Goal: Information Seeking & Learning: Learn about a topic

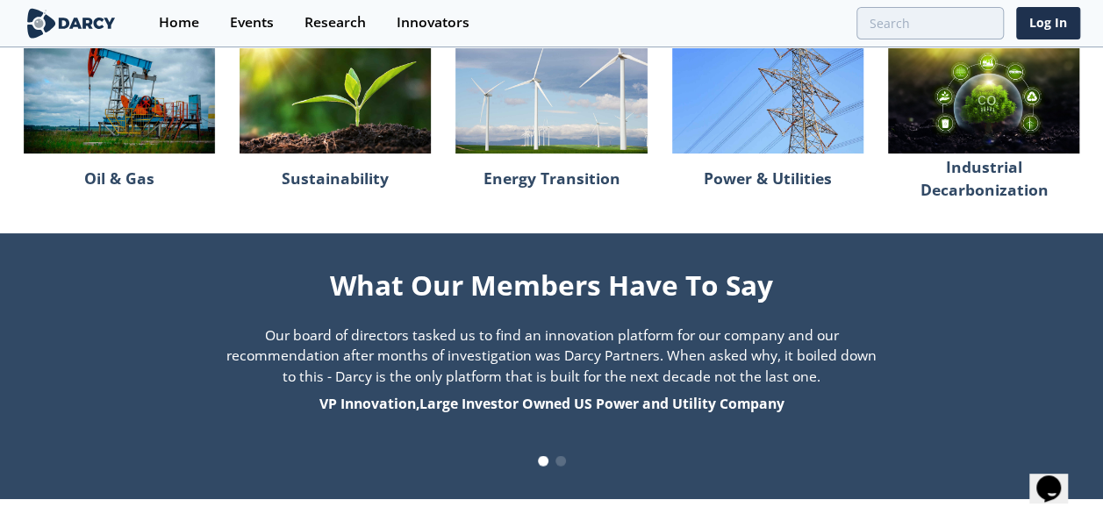
scroll to position [1982, 0]
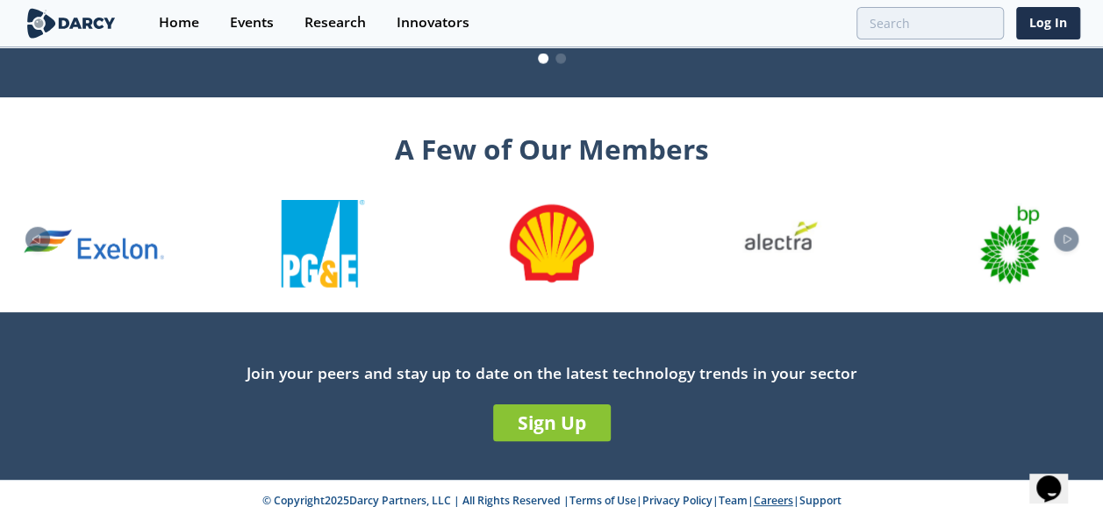
click at [767, 506] on link "Careers" at bounding box center [773, 500] width 39 height 15
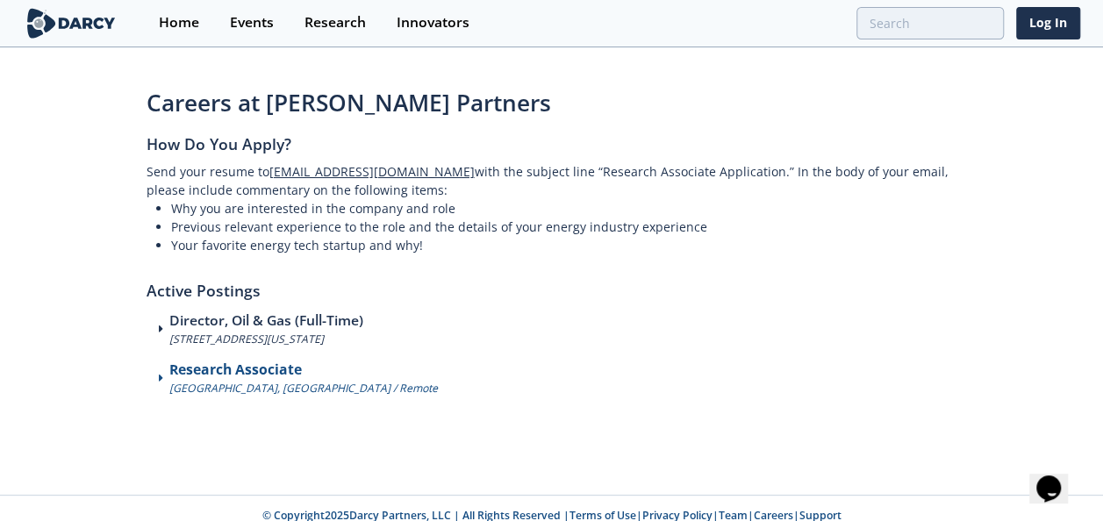
click at [159, 377] on icon at bounding box center [161, 378] width 4 height 7
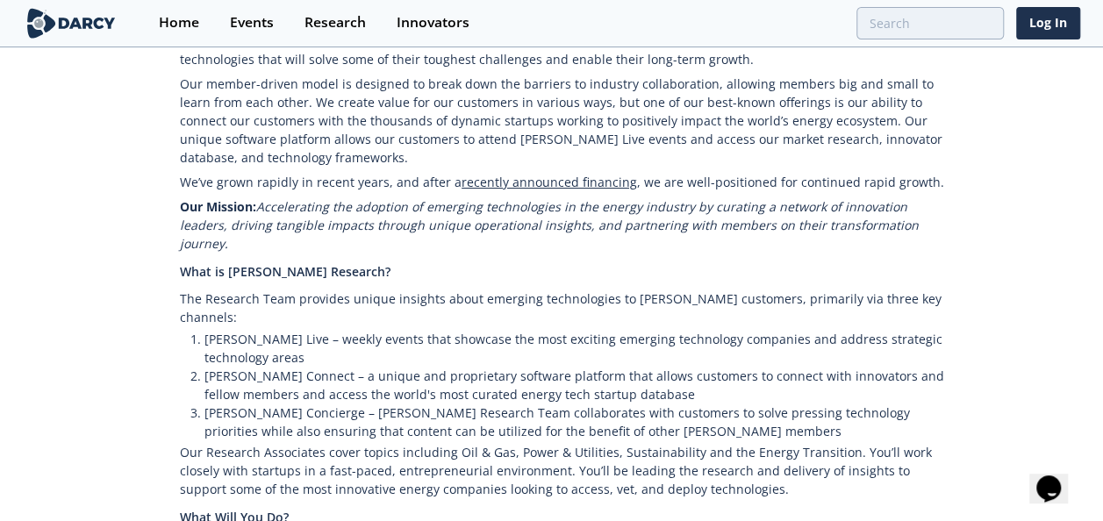
scroll to position [437, 0]
click at [778, 191] on p "We’ve grown rapidly in recent years, and after a recently announced financing ,…" at bounding box center [569, 184] width 778 height 25
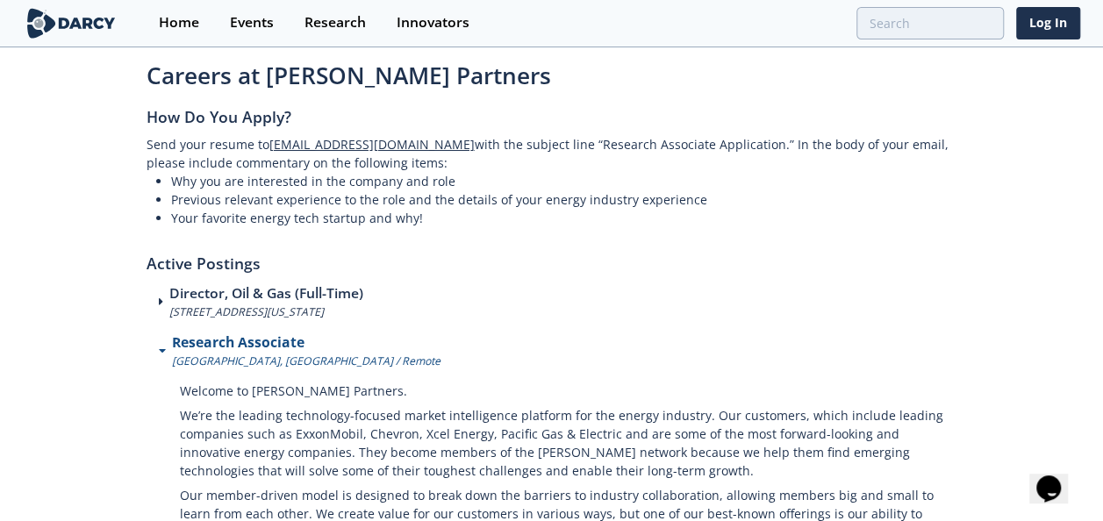
scroll to position [107, 0]
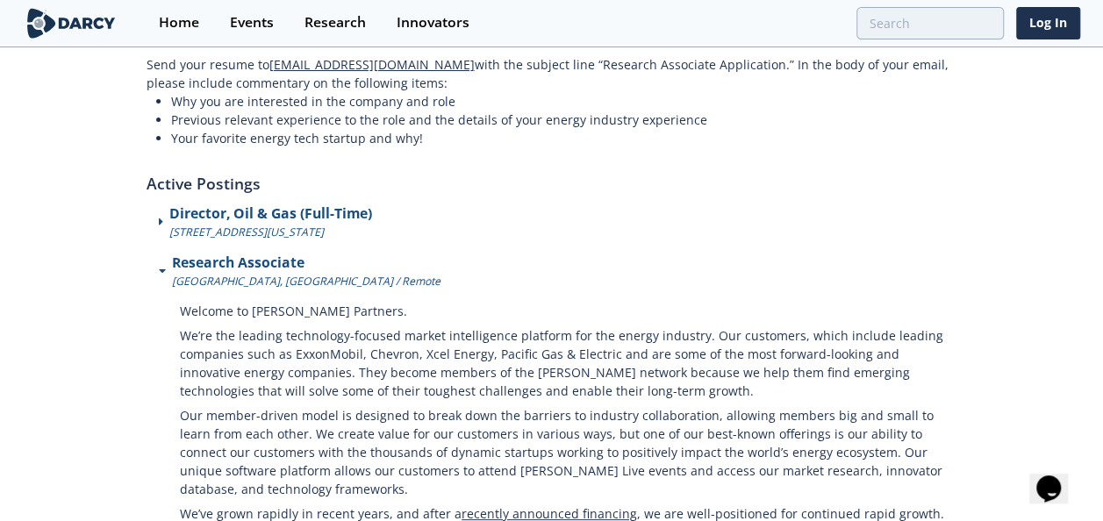
click at [255, 219] on h3 "Director, Oil & Gas (Full-Time)" at bounding box center [270, 214] width 203 height 21
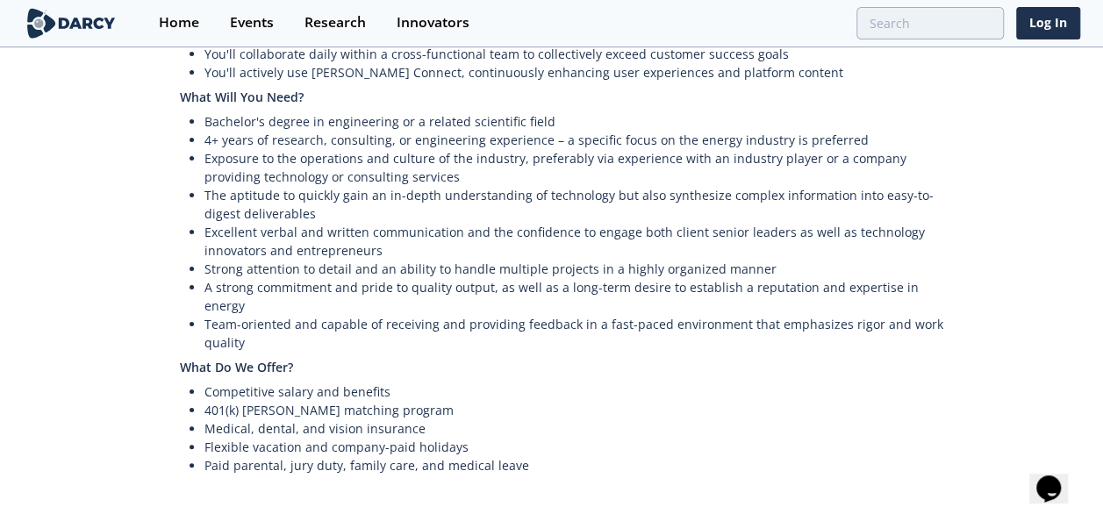
scroll to position [1566, 0]
